Goal: Information Seeking & Learning: Find specific fact

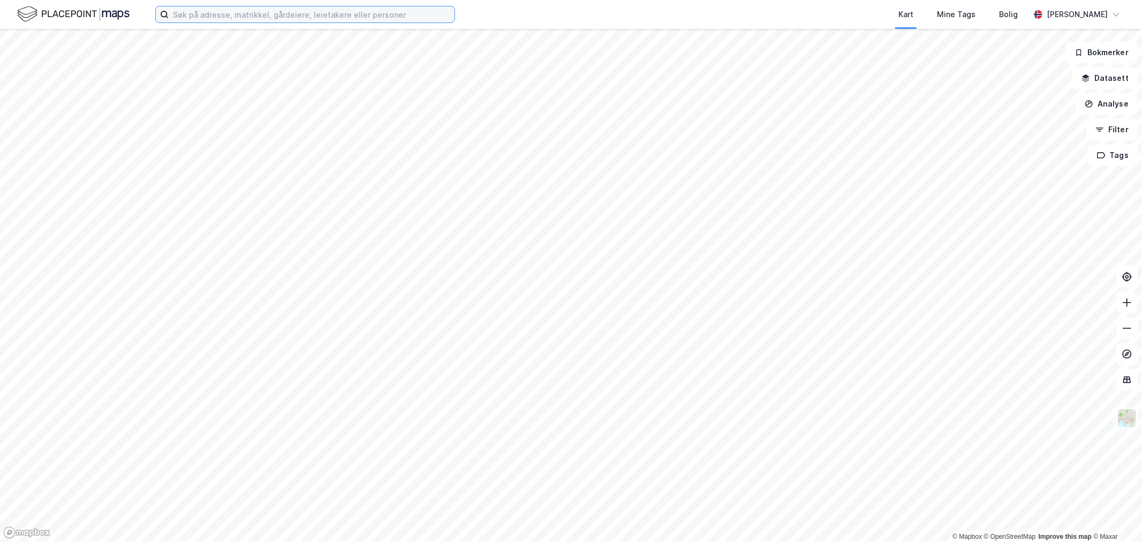
click at [191, 19] on input at bounding box center [312, 14] width 286 height 16
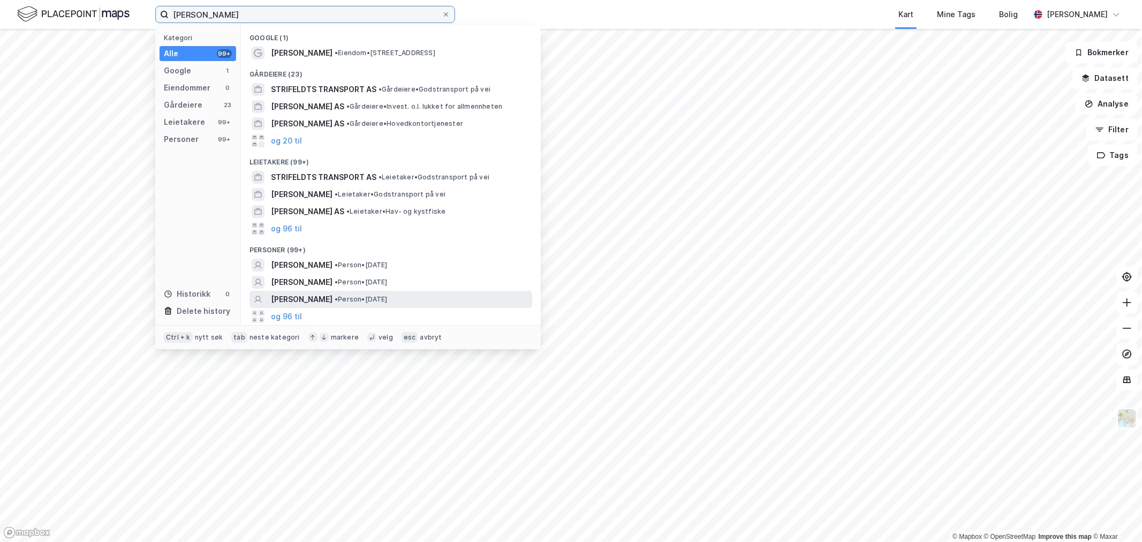
type input "[PERSON_NAME]"
click at [332, 299] on span "[PERSON_NAME]" at bounding box center [302, 299] width 62 height 13
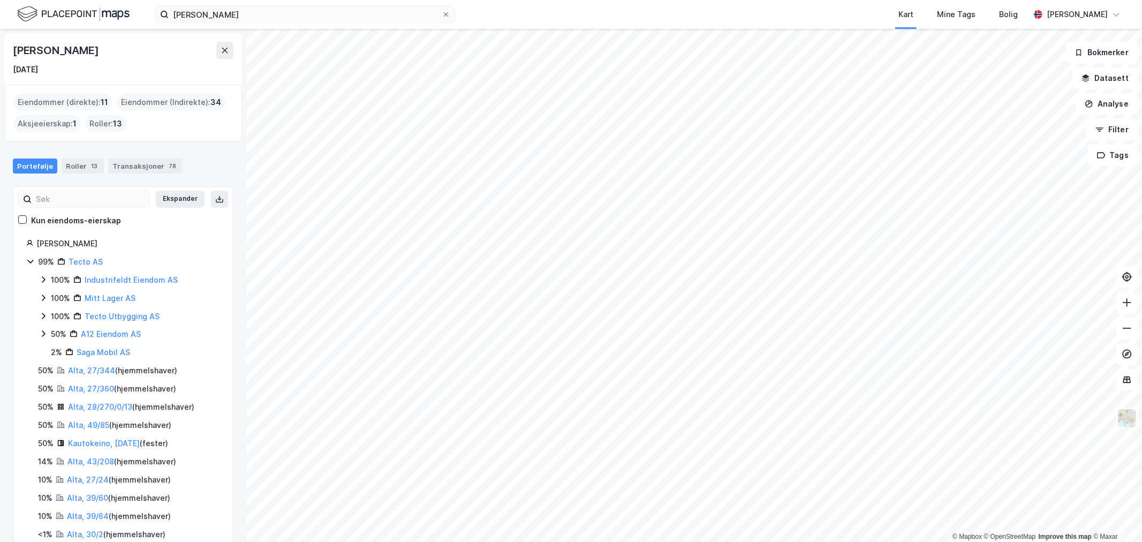
scroll to position [43, 0]
